Goal: Task Accomplishment & Management: Manage account settings

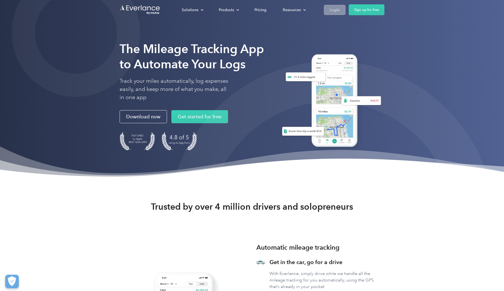
click at [326, 10] on link "Login" at bounding box center [335, 10] width 22 height 10
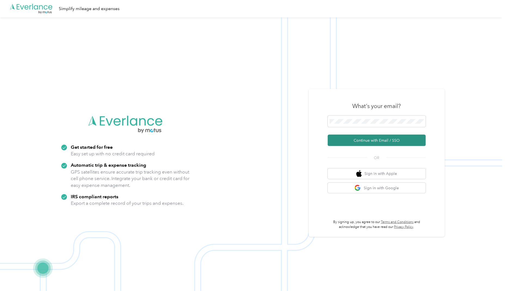
click at [370, 140] on button "Continue with Email / SSO" at bounding box center [377, 140] width 98 height 11
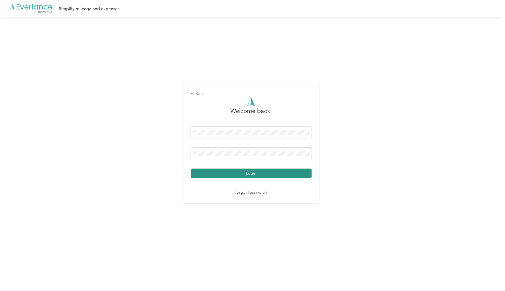
click at [239, 173] on button "Login" at bounding box center [251, 174] width 121 height 10
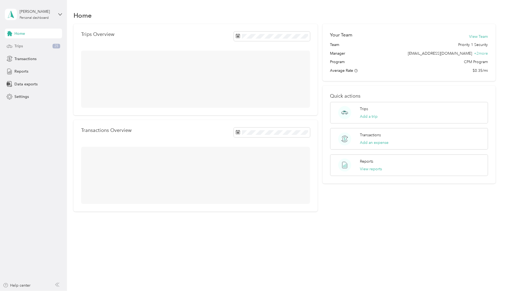
click at [23, 46] on div "Trips 25" at bounding box center [33, 46] width 57 height 10
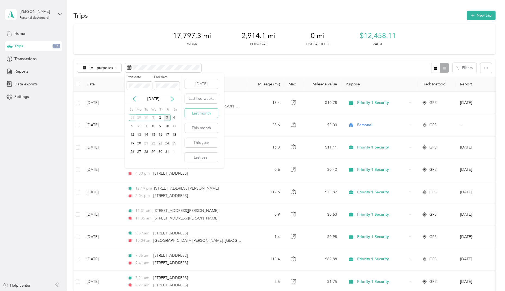
click at [205, 114] on button "Last month" at bounding box center [201, 114] width 33 height 10
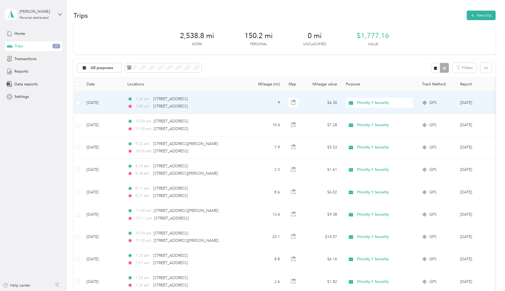
click at [372, 103] on span "Priority 1 Security" at bounding box center [383, 103] width 50 height 6
click at [365, 132] on span "Personal" at bounding box center [385, 132] width 50 height 6
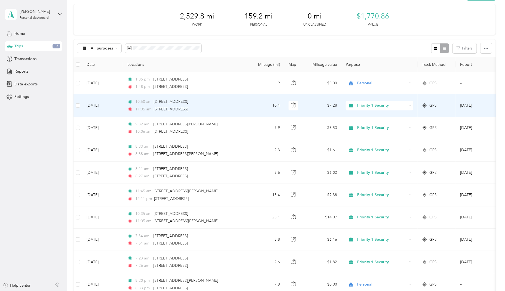
scroll to position [30, 0]
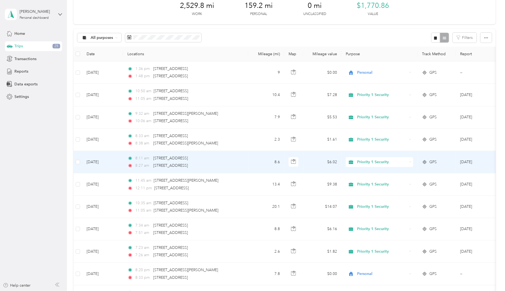
click at [373, 162] on span "Priority 1 Security" at bounding box center [383, 162] width 50 height 6
click at [365, 191] on span "Personal" at bounding box center [385, 192] width 50 height 6
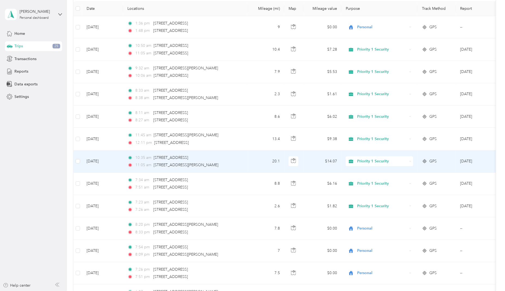
scroll to position [91, 0]
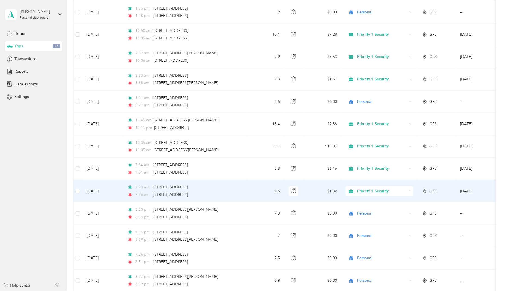
drag, startPoint x: 362, startPoint y: 180, endPoint x: 357, endPoint y: 175, distance: 6.6
click at [357, 175] on td "Priority 1 Security" at bounding box center [380, 169] width 76 height 22
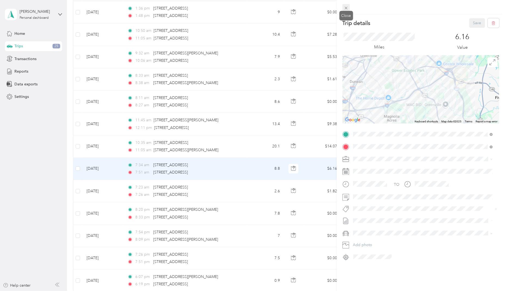
click at [347, 7] on icon at bounding box center [346, 8] width 5 height 5
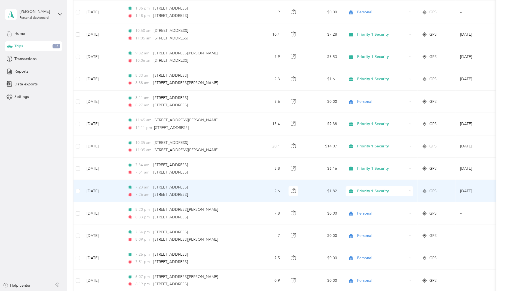
click at [369, 191] on span "Priority 1 Security" at bounding box center [383, 192] width 50 height 6
click at [372, 219] on span "Personal" at bounding box center [385, 221] width 50 height 6
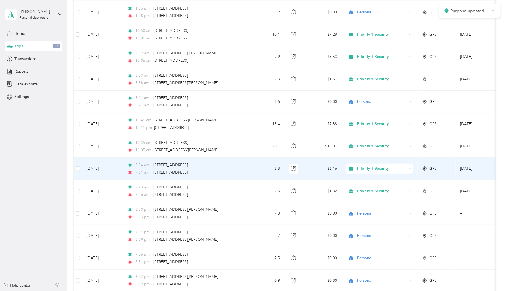
click at [376, 170] on span "Priority 1 Security" at bounding box center [383, 169] width 50 height 6
click at [368, 198] on span "Personal" at bounding box center [385, 197] width 50 height 6
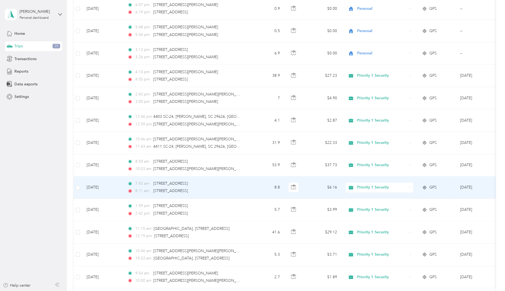
scroll to position [393, 0]
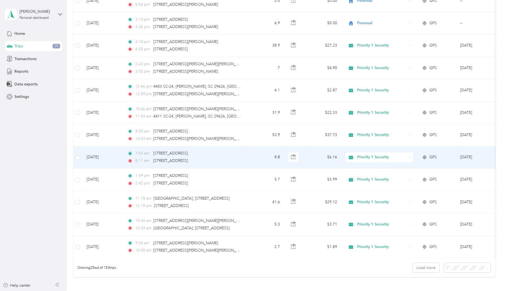
click at [368, 159] on span "Priority 1 Security" at bounding box center [383, 158] width 50 height 6
click at [363, 187] on span "Personal" at bounding box center [385, 187] width 50 height 6
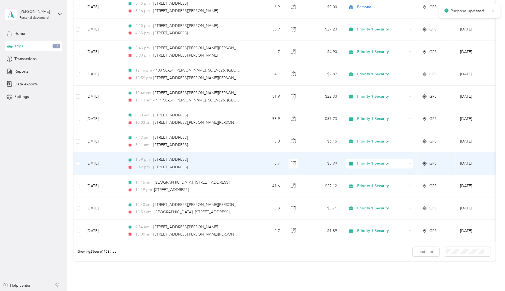
scroll to position [424, 0]
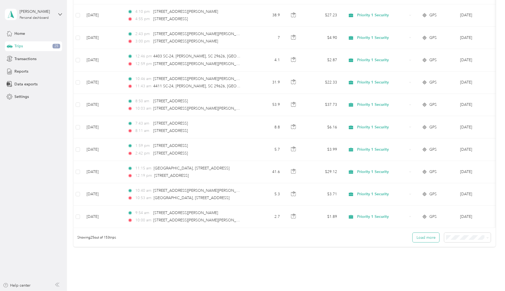
click at [428, 242] on button "Load more" at bounding box center [426, 238] width 27 height 10
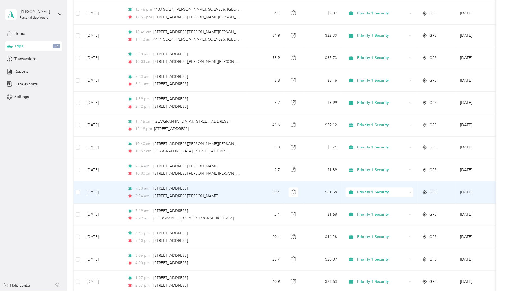
scroll to position [484, 0]
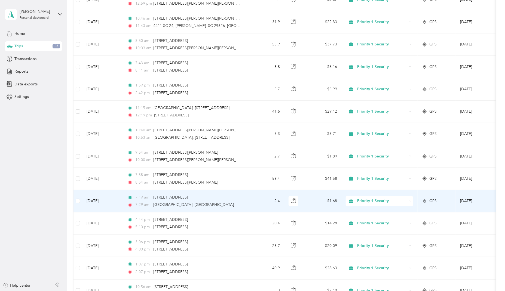
click at [379, 202] on span "Priority 1 Security" at bounding box center [383, 201] width 50 height 6
click at [366, 232] on li "Personal" at bounding box center [380, 229] width 68 height 10
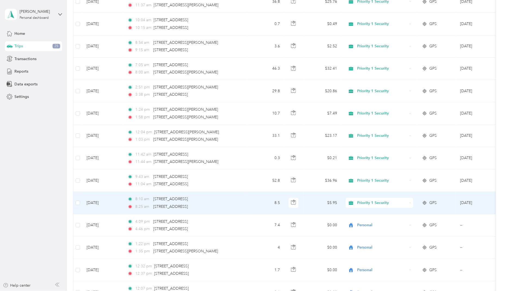
scroll to position [938, 0]
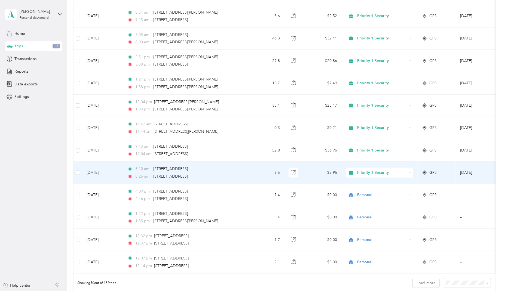
click at [364, 175] on span "Priority 1 Security" at bounding box center [383, 173] width 50 height 6
click at [363, 202] on span "Personal" at bounding box center [385, 201] width 50 height 6
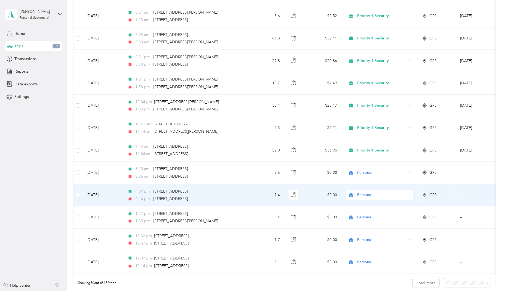
scroll to position [968, 0]
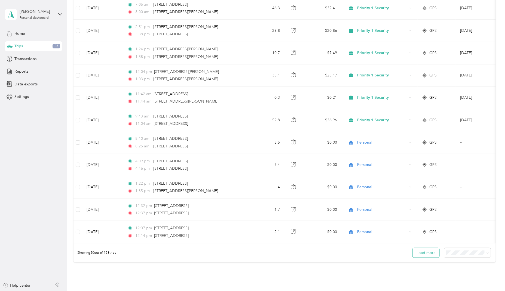
drag, startPoint x: 422, startPoint y: 260, endPoint x: 414, endPoint y: 259, distance: 7.5
click at [421, 258] on button "Load more" at bounding box center [426, 253] width 27 height 10
click at [427, 258] on button "Load more" at bounding box center [426, 253] width 27 height 10
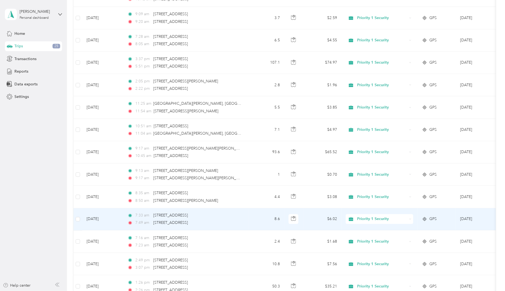
scroll to position [1392, 0]
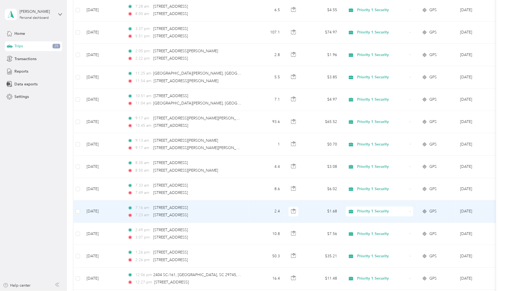
click at [364, 213] on span "Priority 1 Security" at bounding box center [383, 212] width 50 height 6
click at [367, 241] on span "Personal" at bounding box center [385, 241] width 50 height 6
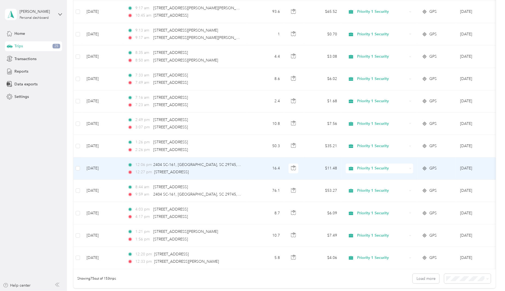
scroll to position [1513, 0]
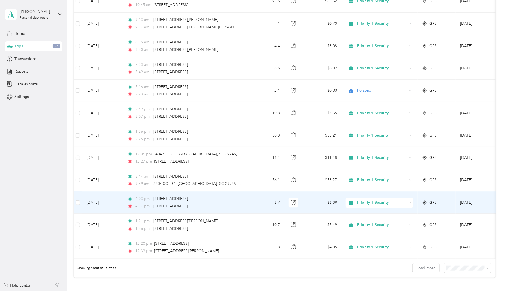
click at [365, 205] on span "Priority 1 Security" at bounding box center [383, 203] width 50 height 6
click at [365, 232] on span "Personal" at bounding box center [385, 231] width 50 height 6
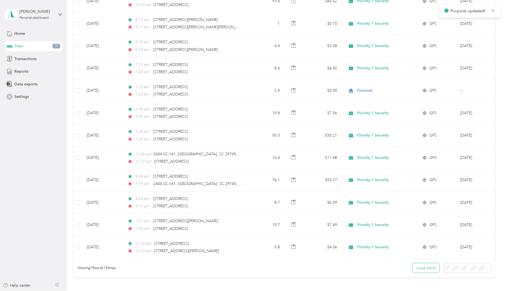
click at [424, 273] on button "Load more" at bounding box center [426, 269] width 27 height 10
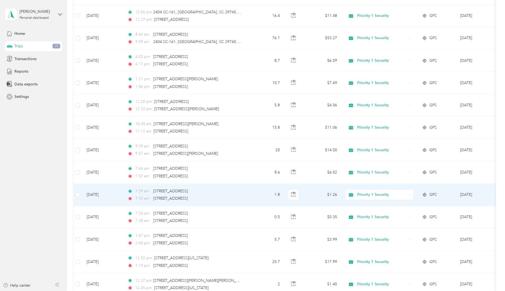
scroll to position [1665, 0]
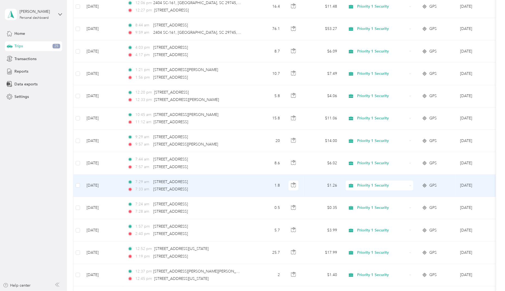
click at [366, 185] on span "Priority 1 Security" at bounding box center [383, 186] width 50 height 6
click at [370, 214] on span "Personal" at bounding box center [385, 216] width 50 height 6
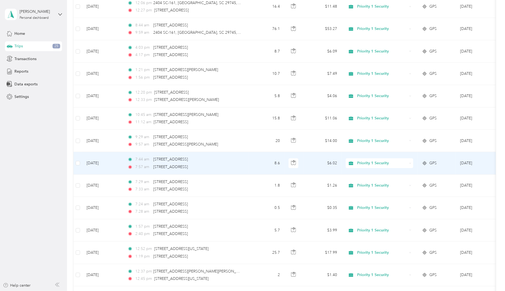
click at [374, 163] on span "Priority 1 Security" at bounding box center [383, 163] width 50 height 6
click at [369, 192] on span "Personal" at bounding box center [385, 194] width 50 height 6
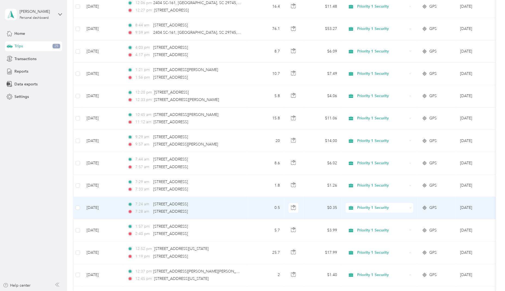
click at [367, 209] on span "Priority 1 Security" at bounding box center [383, 208] width 50 height 6
click at [366, 237] on span "Personal" at bounding box center [385, 237] width 50 height 6
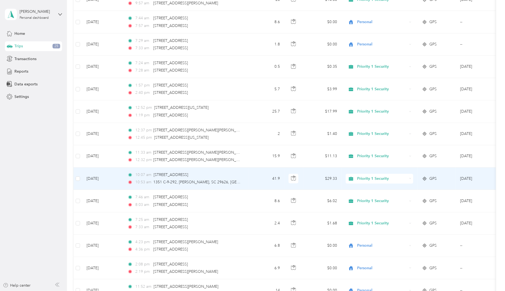
scroll to position [1816, 0]
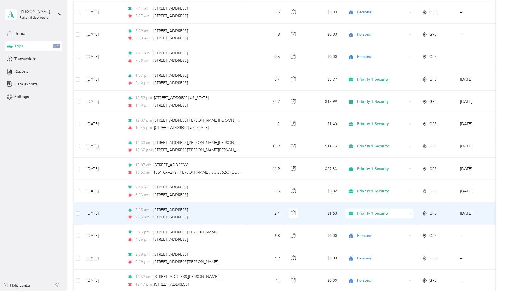
click at [362, 216] on span "Priority 1 Security" at bounding box center [383, 214] width 50 height 6
click at [368, 243] on span "Personal" at bounding box center [385, 242] width 50 height 6
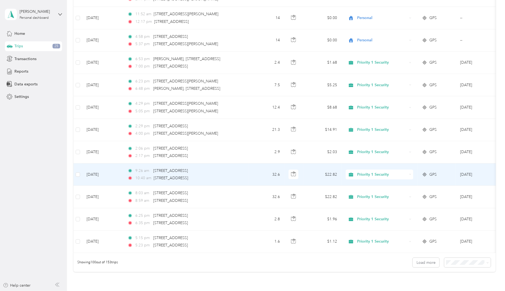
scroll to position [2088, 0]
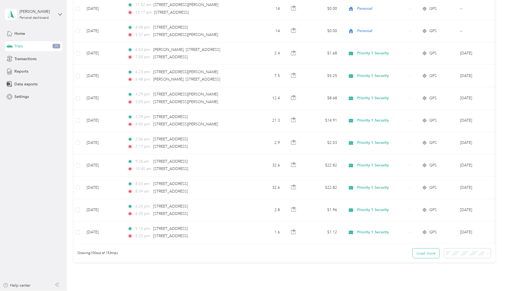
click at [421, 259] on button "Load more" at bounding box center [426, 254] width 27 height 10
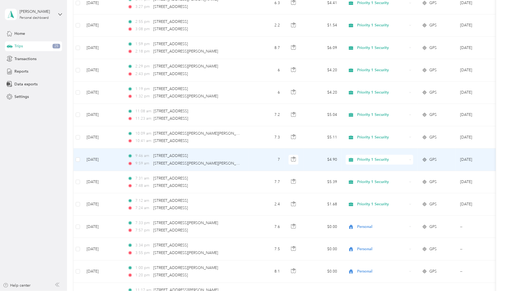
scroll to position [2573, 0]
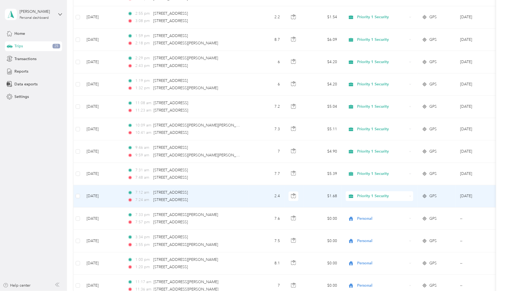
click at [365, 197] on span "Priority 1 Security" at bounding box center [383, 196] width 50 height 6
click at [363, 227] on span "Personal" at bounding box center [385, 227] width 50 height 6
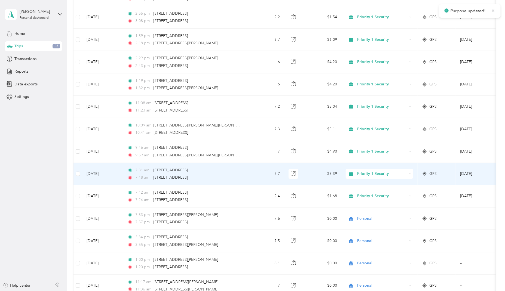
click at [361, 175] on span "Priority 1 Security" at bounding box center [383, 174] width 50 height 6
click at [360, 205] on li "Personal" at bounding box center [380, 205] width 68 height 10
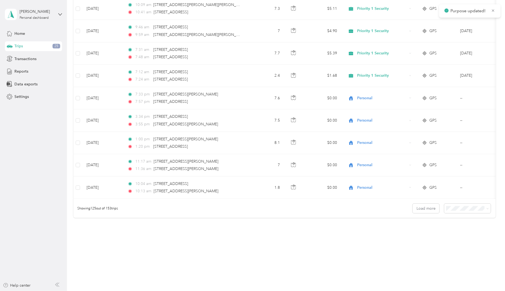
scroll to position [2694, 0]
click at [424, 213] on button "Load more" at bounding box center [426, 209] width 27 height 10
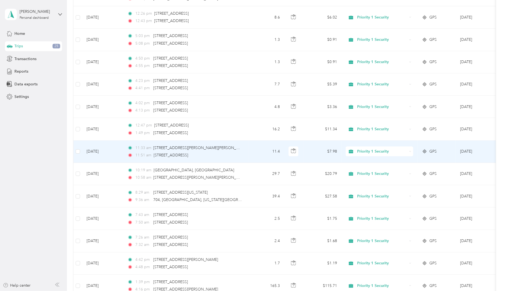
scroll to position [3057, 0]
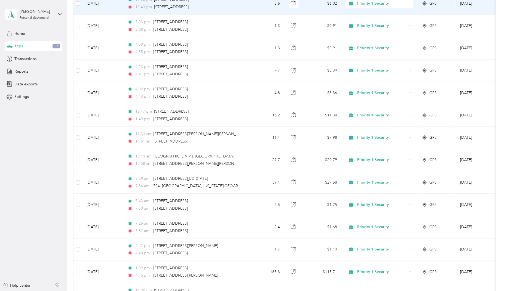
click at [372, 6] on span "Priority 1 Security" at bounding box center [383, 4] width 50 height 6
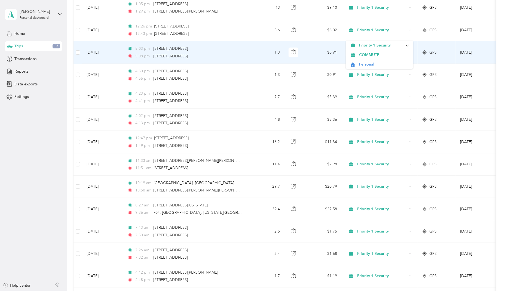
scroll to position [3027, 0]
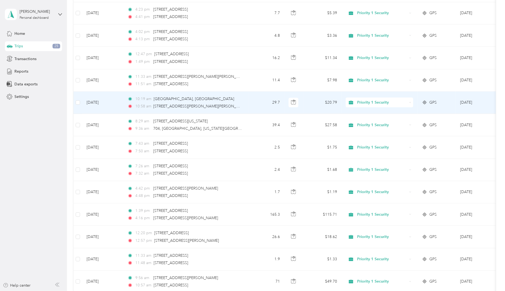
scroll to position [3117, 0]
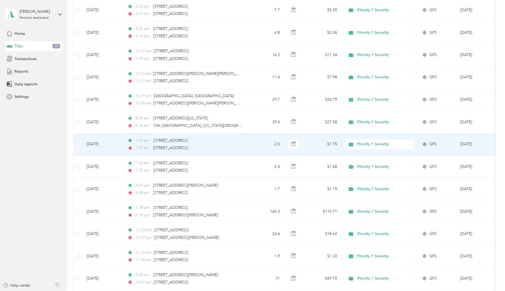
click at [363, 148] on span "Priority 1 Security" at bounding box center [383, 145] width 50 height 6
click at [360, 176] on span "Personal" at bounding box center [385, 175] width 50 height 6
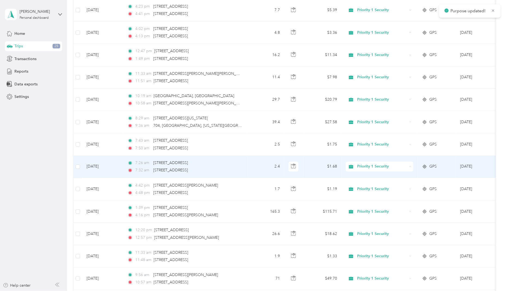
click at [363, 172] on div "Priority 1 Security" at bounding box center [380, 167] width 68 height 10
click at [364, 198] on span "Personal" at bounding box center [385, 196] width 50 height 6
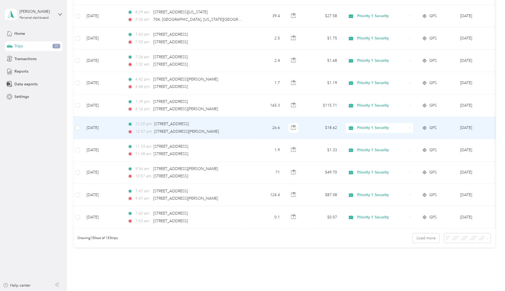
scroll to position [3238, 0]
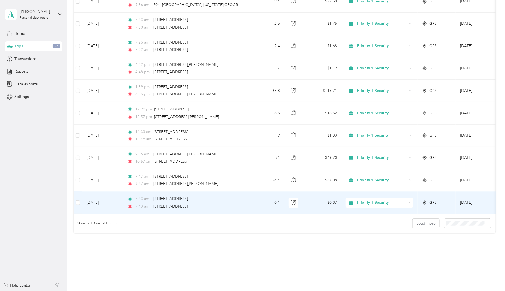
click at [368, 205] on span "Priority 1 Security" at bounding box center [383, 203] width 50 height 6
click at [364, 233] on span "Personal" at bounding box center [385, 234] width 50 height 6
click at [420, 229] on button "Load more" at bounding box center [426, 224] width 27 height 10
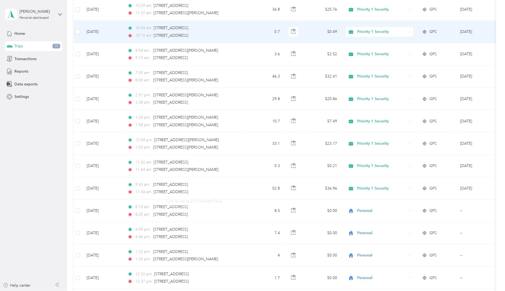
scroll to position [847, 0]
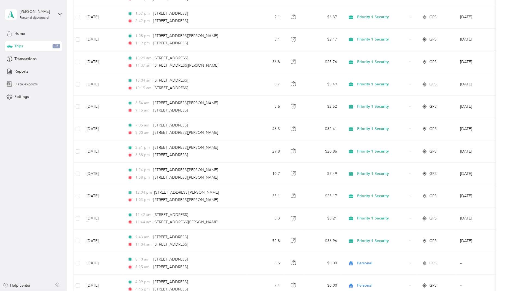
click at [24, 83] on span "Data exports" at bounding box center [25, 84] width 23 height 6
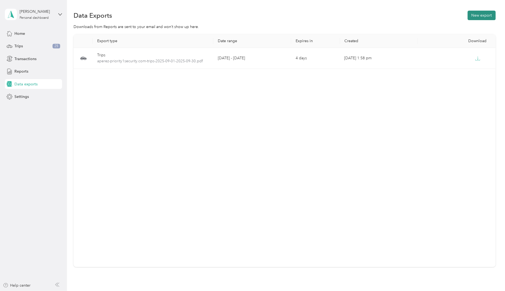
click at [483, 15] on button "New export" at bounding box center [482, 16] width 28 height 10
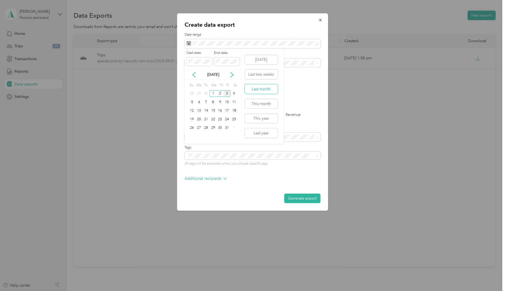
click at [257, 91] on button "Last month" at bounding box center [261, 89] width 33 height 10
click at [207, 83] on li "Priority 1 Security" at bounding box center [253, 82] width 136 height 10
click at [224, 95] on label "PDF" at bounding box center [230, 95] width 13 height 4
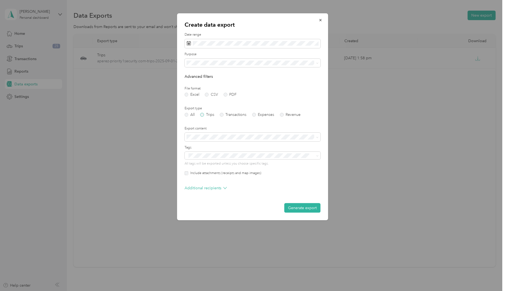
click at [207, 116] on label "Trips" at bounding box center [207, 115] width 14 height 4
click at [298, 208] on button "Generate export" at bounding box center [302, 208] width 36 height 10
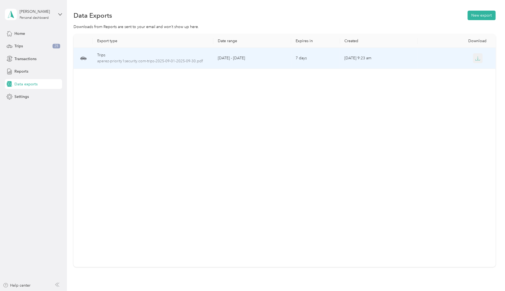
click at [477, 59] on icon "button" at bounding box center [478, 58] width 5 height 5
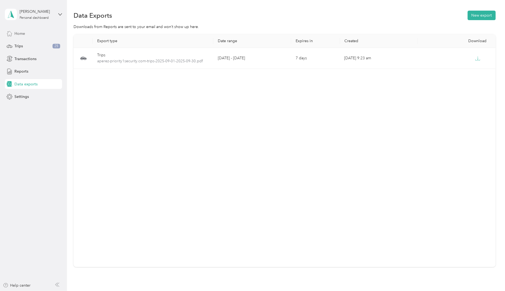
click at [20, 35] on span "Home" at bounding box center [19, 34] width 11 height 6
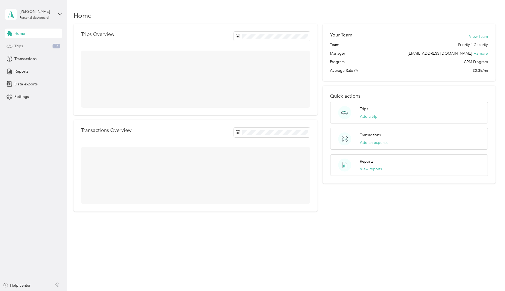
click at [16, 45] on span "Trips" at bounding box center [18, 46] width 8 height 6
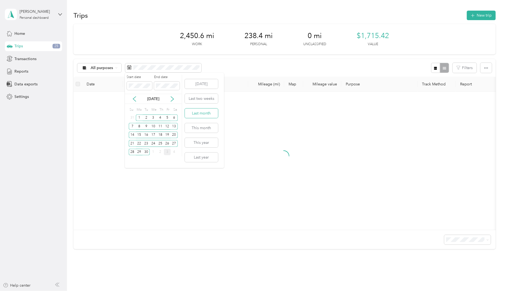
click at [201, 115] on button "Last month" at bounding box center [201, 114] width 33 height 10
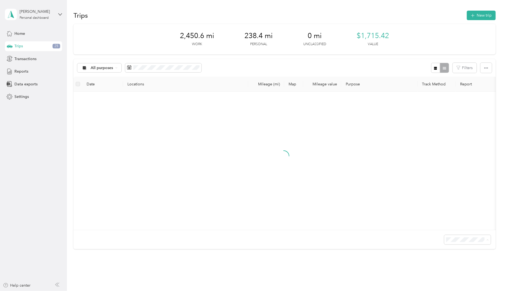
click at [460, 274] on div "100 per load" at bounding box center [466, 274] width 39 height 6
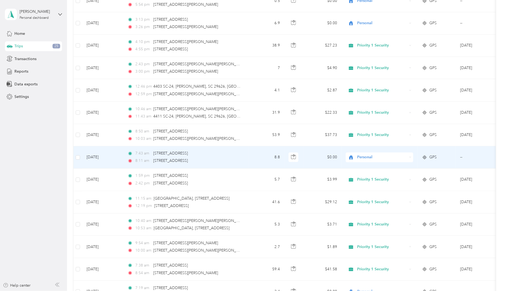
scroll to position [424, 0]
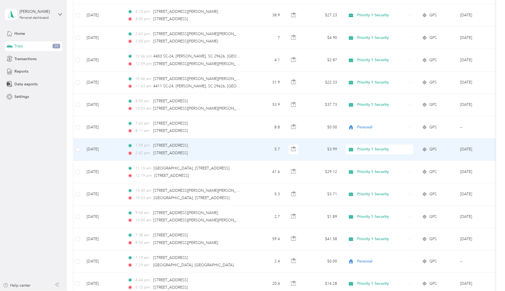
click at [377, 150] on span "Priority 1 Security" at bounding box center [383, 150] width 50 height 6
click at [363, 178] on span "Personal" at bounding box center [385, 179] width 50 height 6
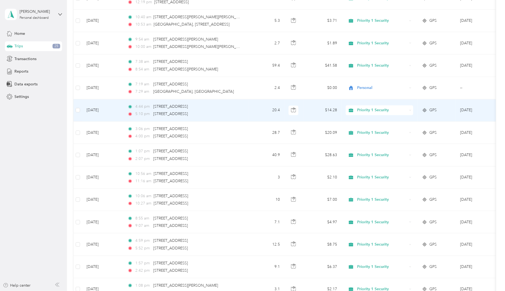
scroll to position [605, 0]
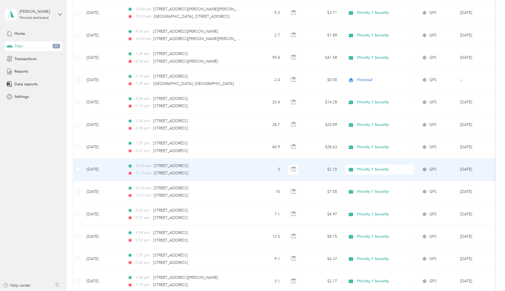
click at [385, 170] on span "Priority 1 Security" at bounding box center [383, 170] width 50 height 6
click at [364, 199] on span "Personal" at bounding box center [385, 198] width 50 height 6
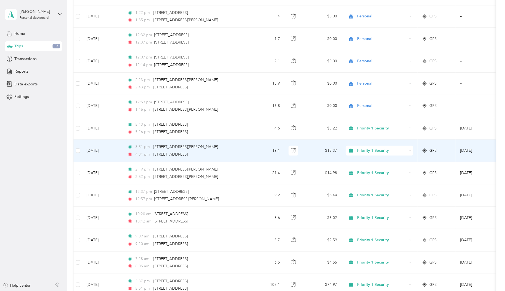
scroll to position [1150, 0]
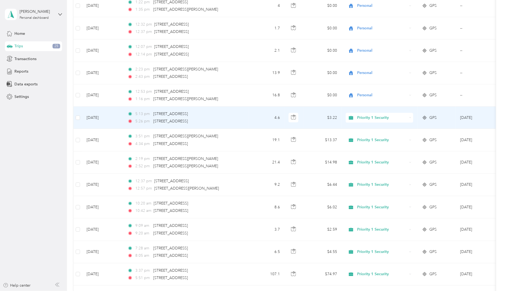
click at [382, 118] on span "Priority 1 Security" at bounding box center [383, 118] width 50 height 6
click at [363, 148] on li "Personal" at bounding box center [380, 147] width 68 height 10
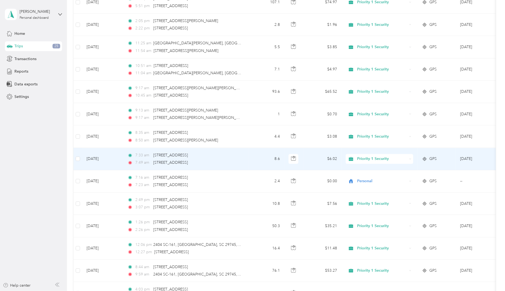
scroll to position [1453, 0]
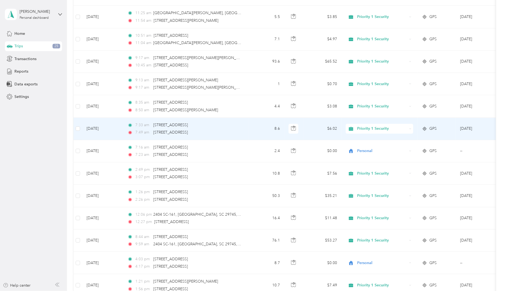
click at [379, 131] on span "Priority 1 Security" at bounding box center [383, 129] width 50 height 6
click at [366, 159] on span "Personal" at bounding box center [385, 159] width 50 height 6
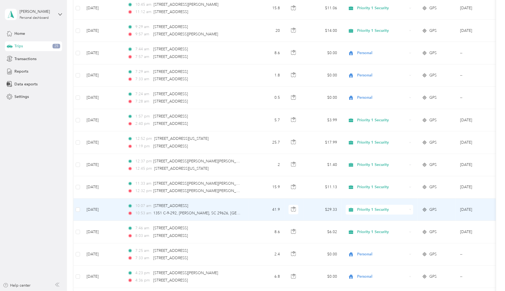
scroll to position [1786, 0]
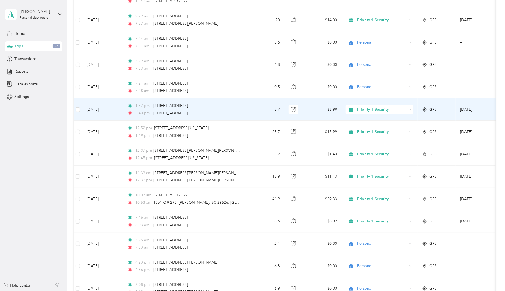
click at [384, 110] on span "Priority 1 Security" at bounding box center [383, 110] width 50 height 6
click at [366, 138] on span "Personal" at bounding box center [385, 140] width 50 height 6
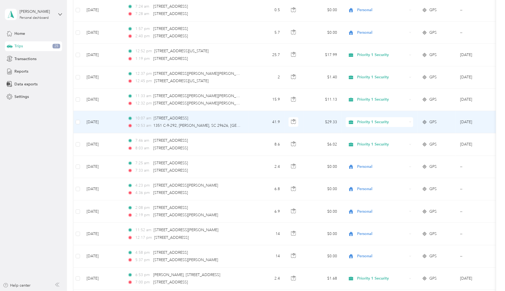
scroll to position [1876, 0]
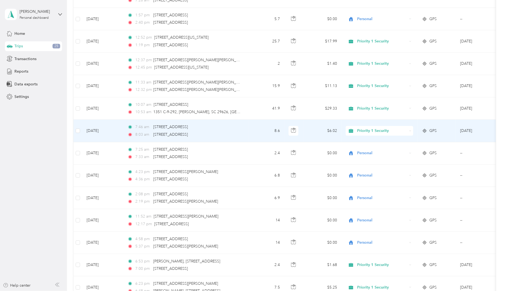
click at [375, 132] on span "Priority 1 Security" at bounding box center [383, 131] width 50 height 6
click at [363, 159] on span "Personal" at bounding box center [385, 159] width 50 height 6
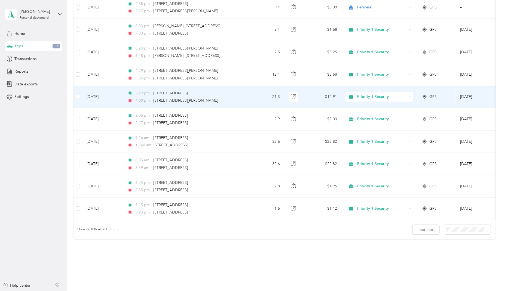
scroll to position [2119, 0]
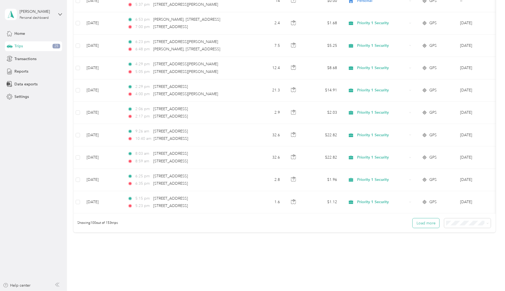
click at [418, 228] on button "Load more" at bounding box center [426, 224] width 27 height 10
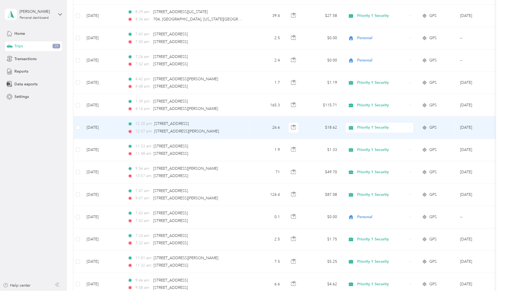
scroll to position [3269, 0]
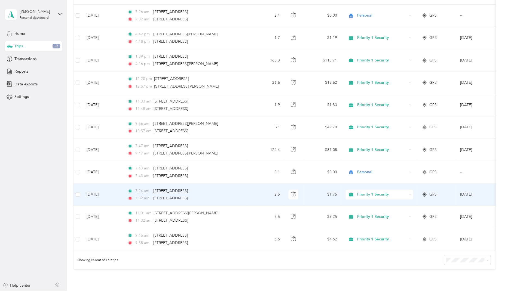
click at [377, 197] on span "Priority 1 Security" at bounding box center [383, 195] width 50 height 6
click at [360, 227] on li "Personal" at bounding box center [380, 225] width 68 height 10
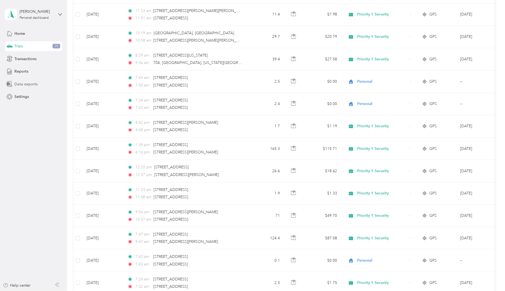
scroll to position [3178, 0]
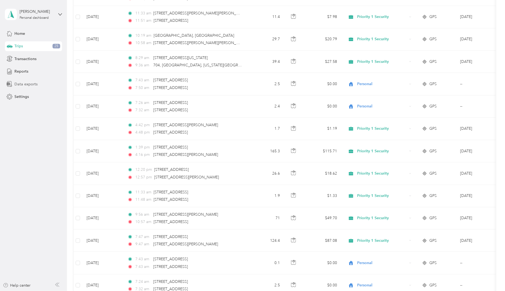
click at [21, 85] on span "Data exports" at bounding box center [25, 84] width 23 height 6
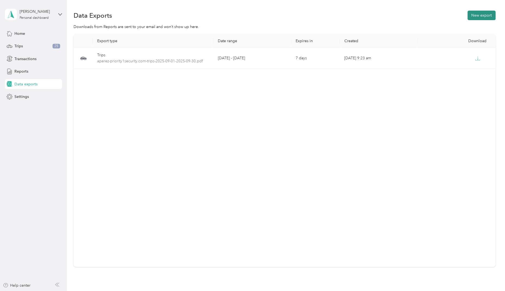
click at [480, 16] on button "New export" at bounding box center [482, 16] width 28 height 10
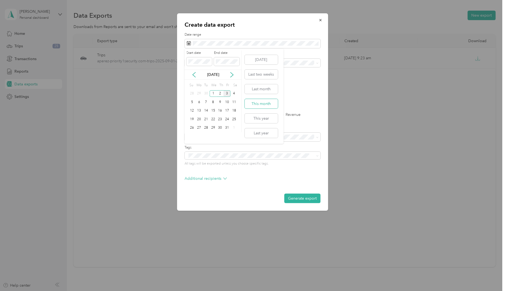
click at [259, 104] on button "This month" at bounding box center [261, 104] width 33 height 10
click at [262, 47] on span at bounding box center [253, 43] width 136 height 9
click at [260, 90] on button "Last month" at bounding box center [261, 89] width 33 height 10
click at [210, 82] on span "Priority 1 Security" at bounding box center [204, 82] width 30 height 5
click at [225, 96] on label "PDF" at bounding box center [230, 95] width 13 height 4
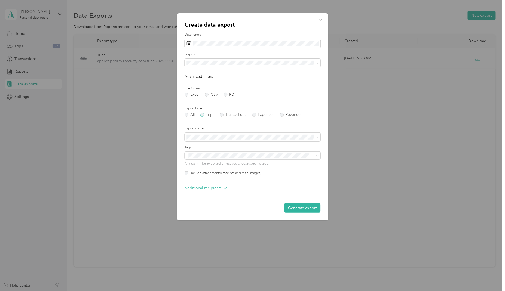
click at [208, 116] on label "Trips" at bounding box center [207, 115] width 14 height 4
click at [299, 211] on button "Generate export" at bounding box center [302, 208] width 36 height 10
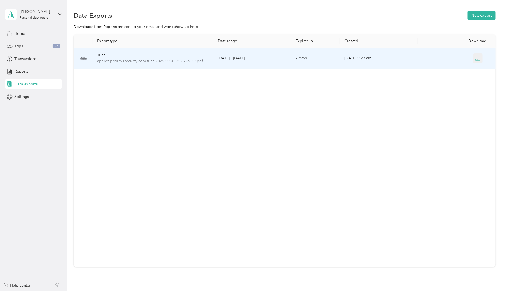
click at [478, 57] on icon "button" at bounding box center [478, 58] width 5 height 5
click at [476, 58] on icon "button" at bounding box center [478, 58] width 5 height 5
